Goal: Check status: Check status

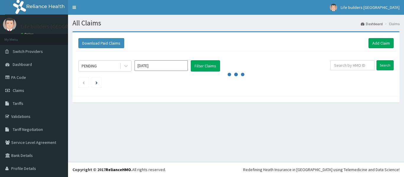
click at [162, 67] on input "Oct 2025" at bounding box center [160, 65] width 53 height 11
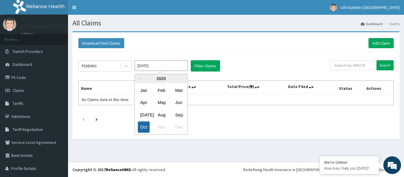
click at [145, 129] on div "Oct" at bounding box center [144, 127] width 12 height 11
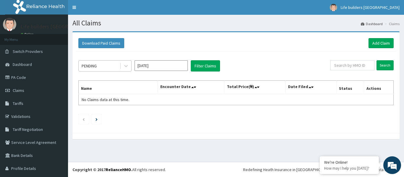
click at [106, 67] on div "PENDING" at bounding box center [99, 65] width 41 height 9
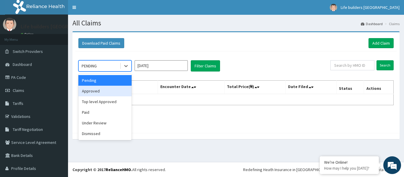
click at [97, 92] on div "Approved" at bounding box center [104, 91] width 53 height 11
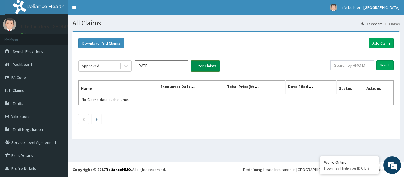
click at [205, 65] on button "Filter Claims" at bounding box center [205, 65] width 29 height 11
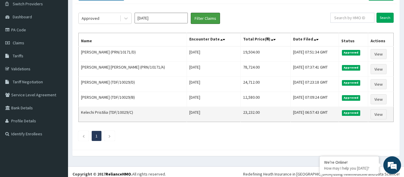
scroll to position [43, 0]
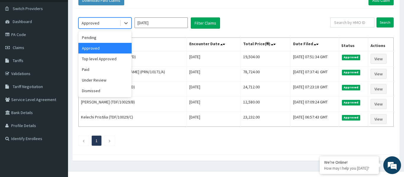
click at [109, 24] on div "Approved" at bounding box center [99, 22] width 41 height 9
click at [89, 68] on div "Paid" at bounding box center [104, 69] width 53 height 11
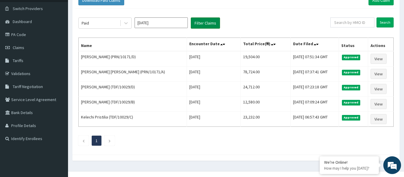
click at [204, 23] on button "Filter Claims" at bounding box center [205, 22] width 29 height 11
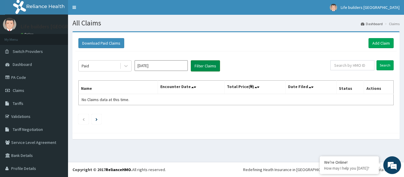
scroll to position [0, 0]
click at [199, 67] on button "Filter Claims" at bounding box center [205, 65] width 29 height 11
click at [210, 65] on button "Filter Claims" at bounding box center [205, 65] width 29 height 11
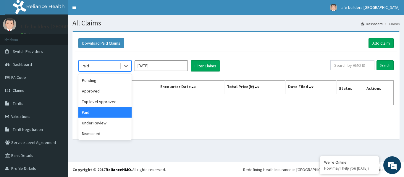
click at [110, 69] on div "Paid" at bounding box center [99, 65] width 41 height 9
click at [102, 103] on div "Top level Approved" at bounding box center [104, 101] width 53 height 11
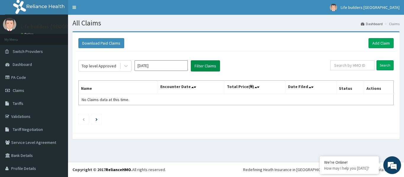
click at [203, 66] on button "Filter Claims" at bounding box center [205, 65] width 29 height 11
click at [206, 66] on button "Filter Claims" at bounding box center [205, 65] width 29 height 11
click at [110, 66] on div "Top level Approved" at bounding box center [99, 66] width 35 height 6
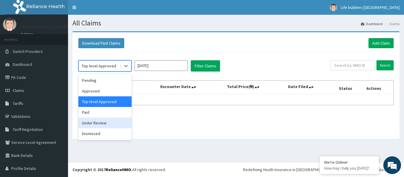
click at [98, 126] on div "Under Review" at bounding box center [104, 123] width 53 height 11
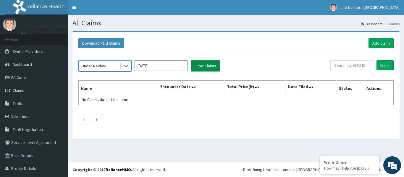
click at [199, 66] on button "Filter Claims" at bounding box center [205, 65] width 29 height 11
click at [199, 65] on button "Filter Claims" at bounding box center [205, 65] width 29 height 11
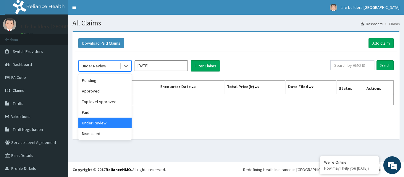
click at [112, 67] on div "Under Review" at bounding box center [99, 65] width 41 height 9
click at [85, 114] on div "Paid" at bounding box center [104, 112] width 53 height 11
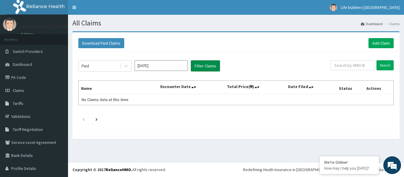
click at [201, 65] on button "Filter Claims" at bounding box center [205, 65] width 29 height 11
click at [86, 65] on div "Paid" at bounding box center [85, 66] width 7 height 6
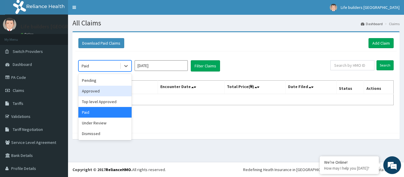
click at [92, 92] on div "Approved" at bounding box center [104, 91] width 53 height 11
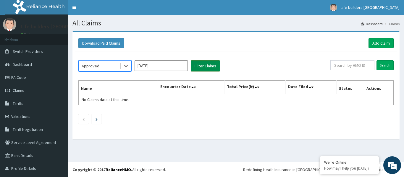
click at [194, 64] on button "Filter Claims" at bounding box center [205, 65] width 29 height 11
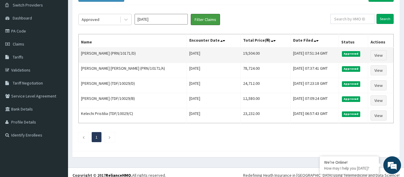
scroll to position [43, 0]
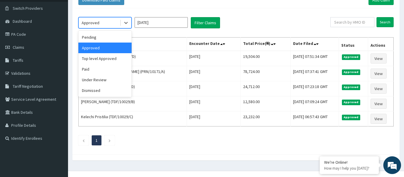
click at [104, 25] on div "Approved" at bounding box center [99, 22] width 41 height 9
click at [99, 39] on div "Pending" at bounding box center [104, 37] width 53 height 11
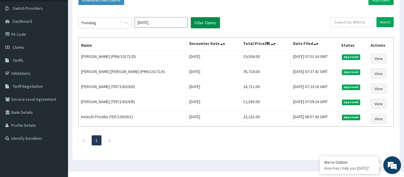
click at [204, 25] on button "Filter Claims" at bounding box center [205, 22] width 29 height 11
